Goal: Find specific page/section: Find specific page/section

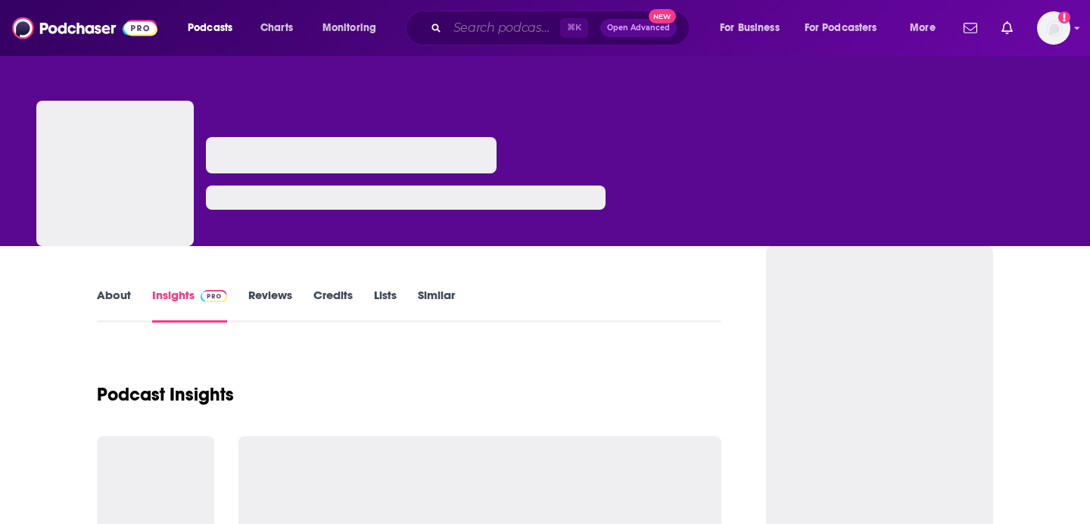
click at [488, 28] on input "Search podcasts, credits, & more..." at bounding box center [503, 28] width 113 height 24
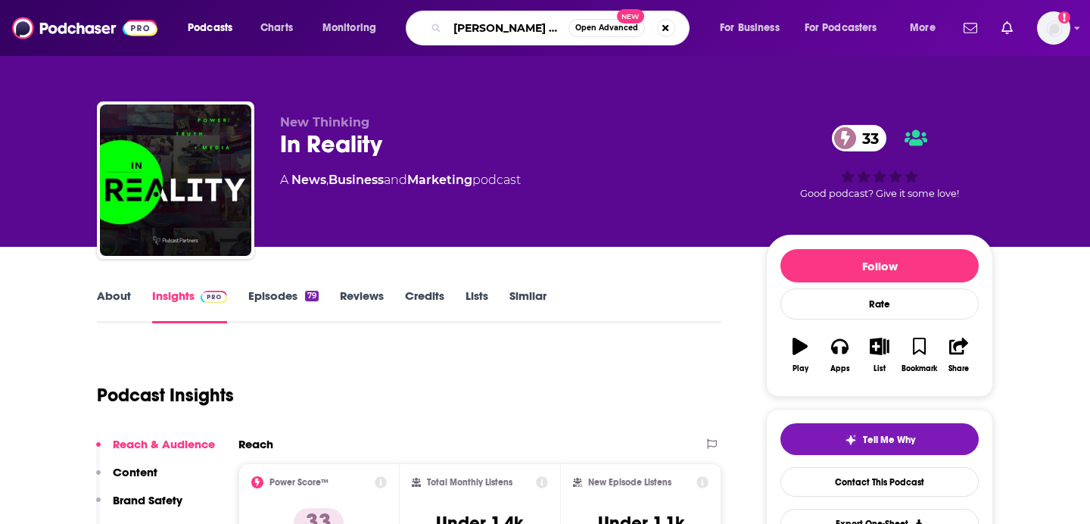
type input "[PERSON_NAME] show"
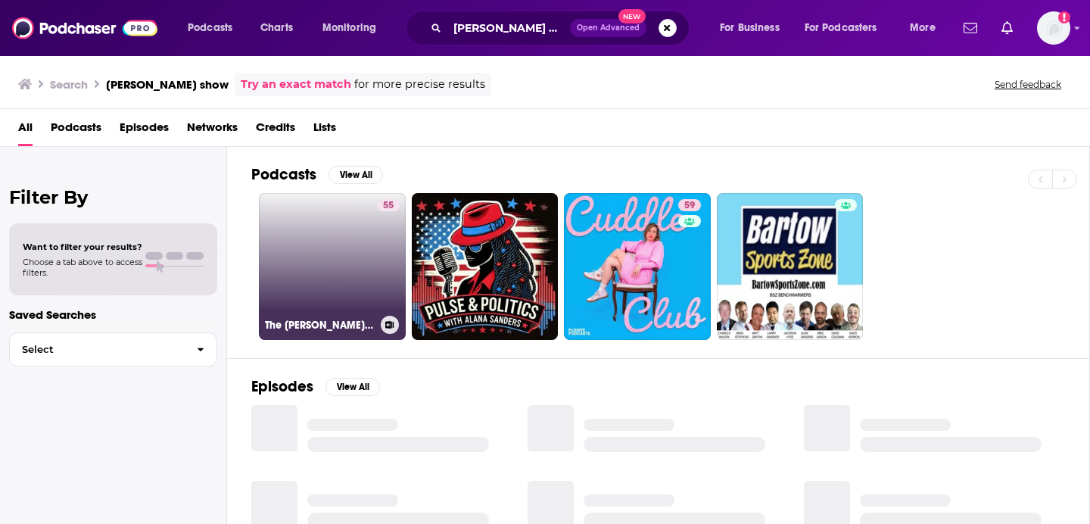
click at [329, 317] on div "The [PERSON_NAME] Show" at bounding box center [332, 325] width 135 height 18
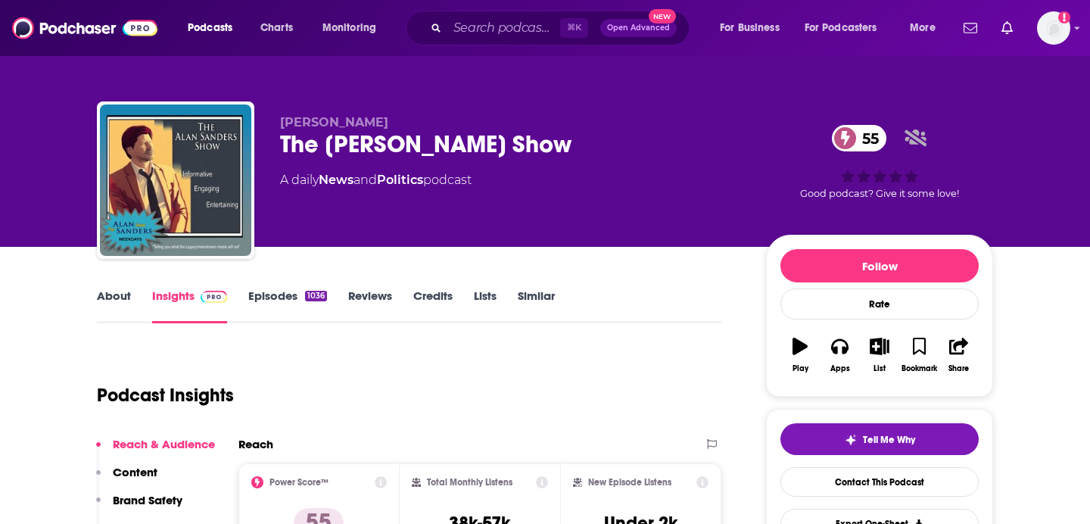
click at [285, 296] on link "Episodes 1036" at bounding box center [287, 305] width 79 height 35
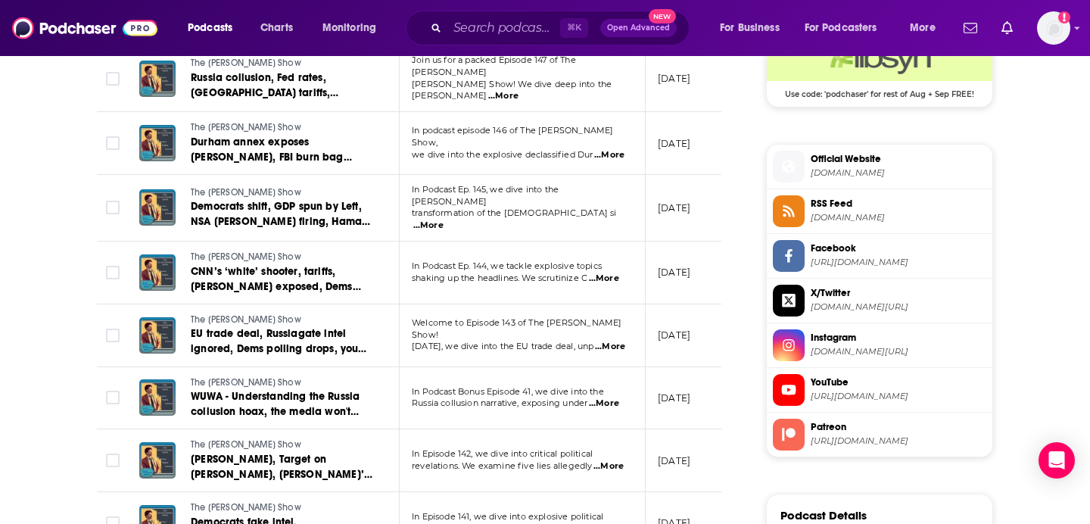
scroll to position [1319, 0]
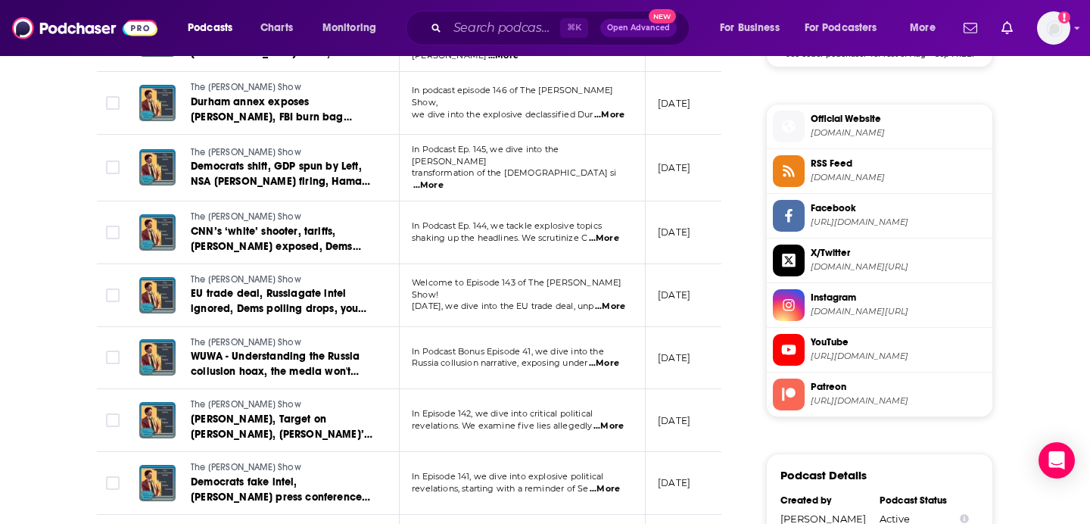
click at [850, 253] on span "X/Twitter" at bounding box center [898, 253] width 176 height 14
